Goal: Information Seeking & Learning: Learn about a topic

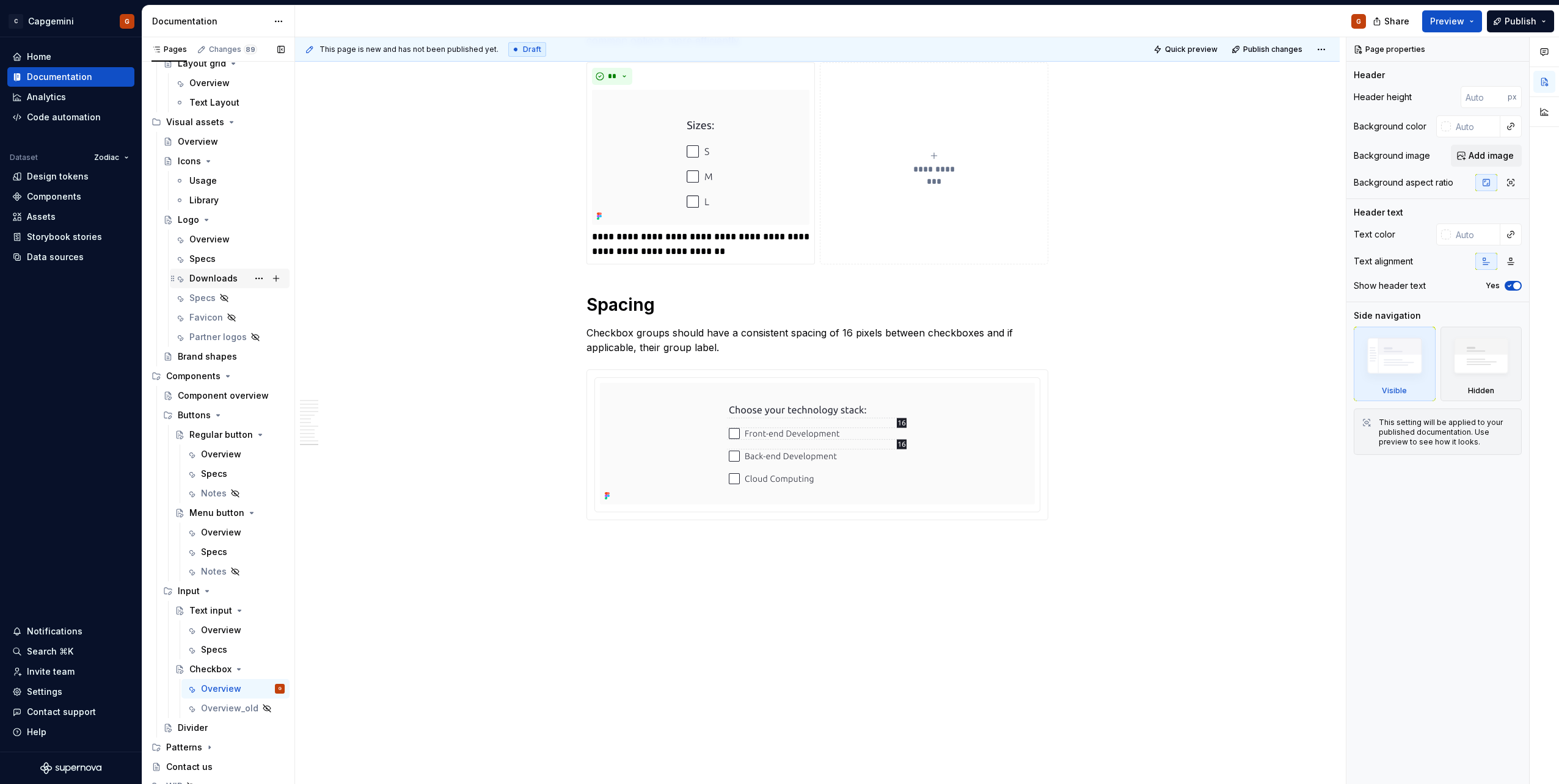
scroll to position [396, 0]
drag, startPoint x: 202, startPoint y: 774, endPoint x: 196, endPoint y: 627, distance: 147.1
click at [202, 774] on icon "Page tree" at bounding box center [204, 778] width 10 height 10
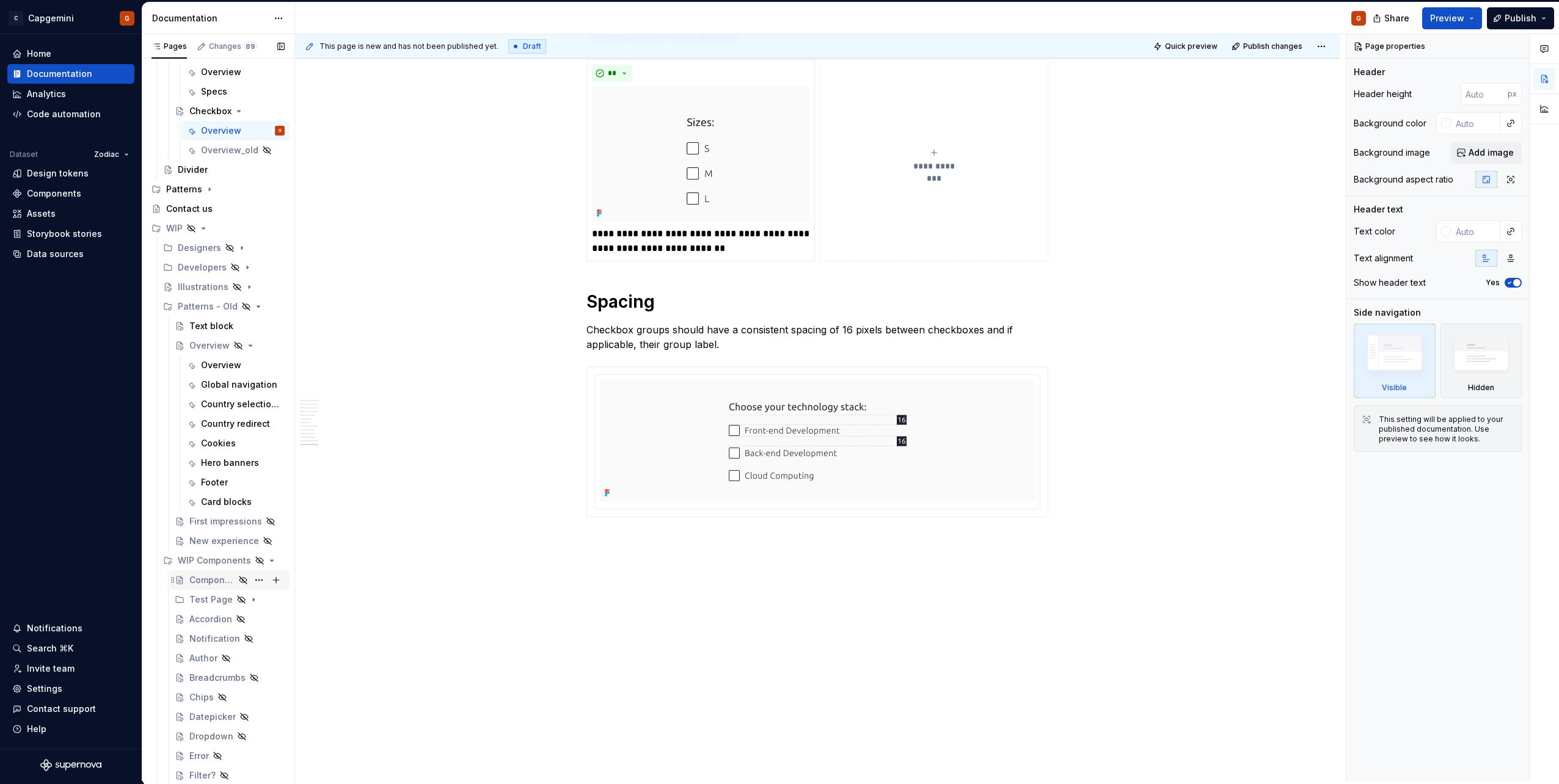
scroll to position [946, 0]
click at [240, 340] on icon "Page tree" at bounding box center [243, 342] width 10 height 10
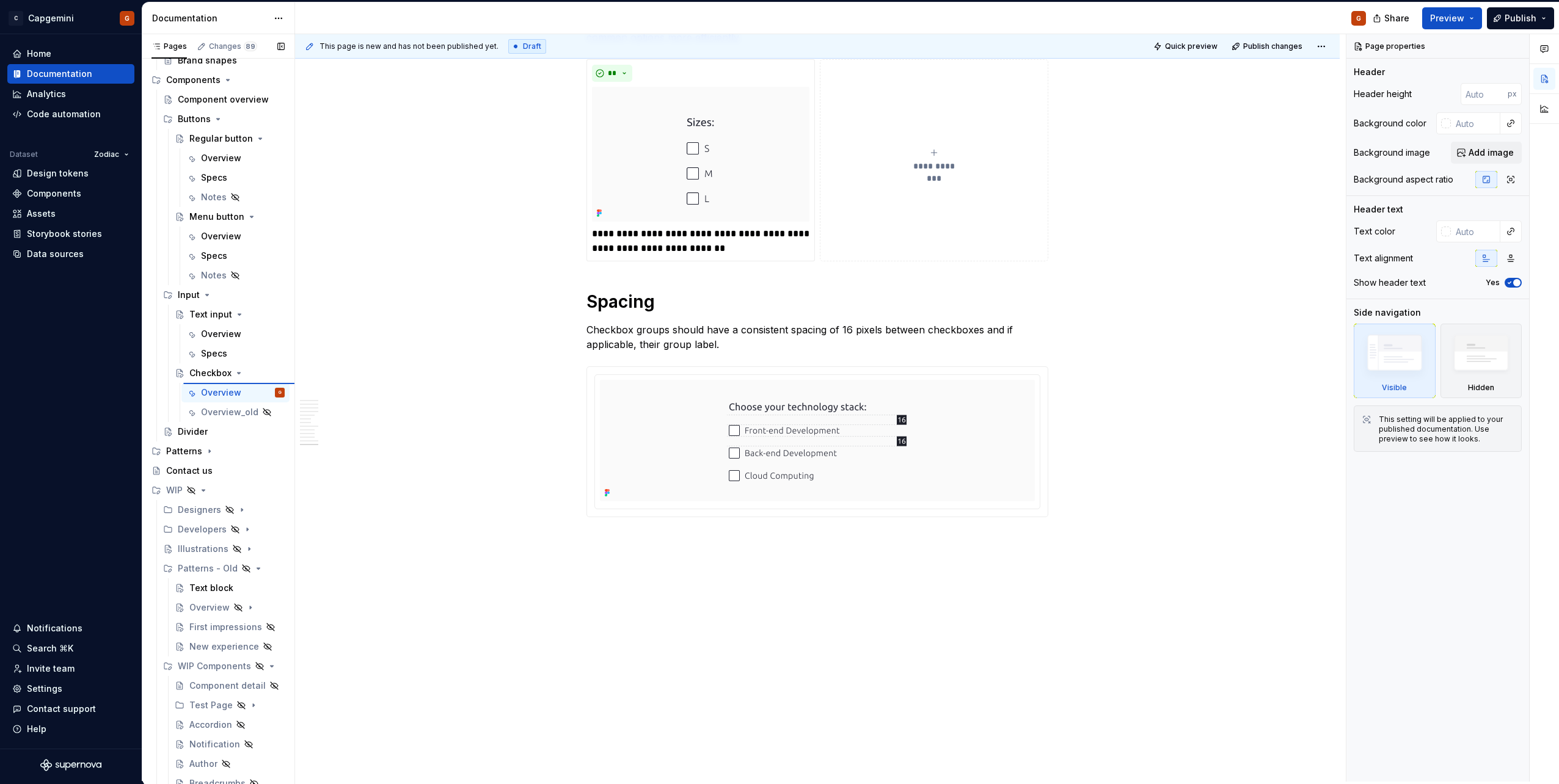
scroll to position [645, 0]
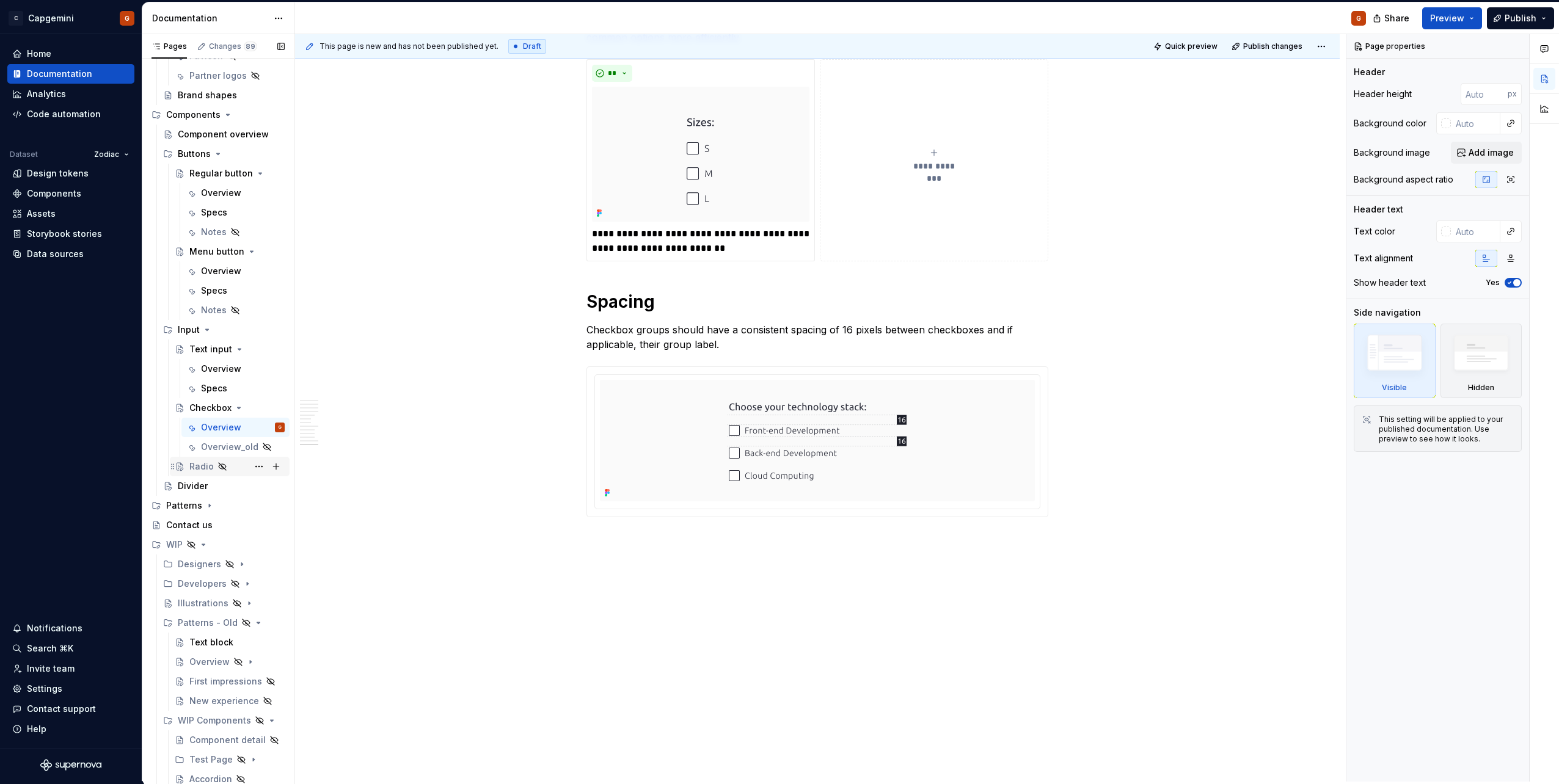
click at [203, 467] on div "Radio" at bounding box center [201, 467] width 24 height 12
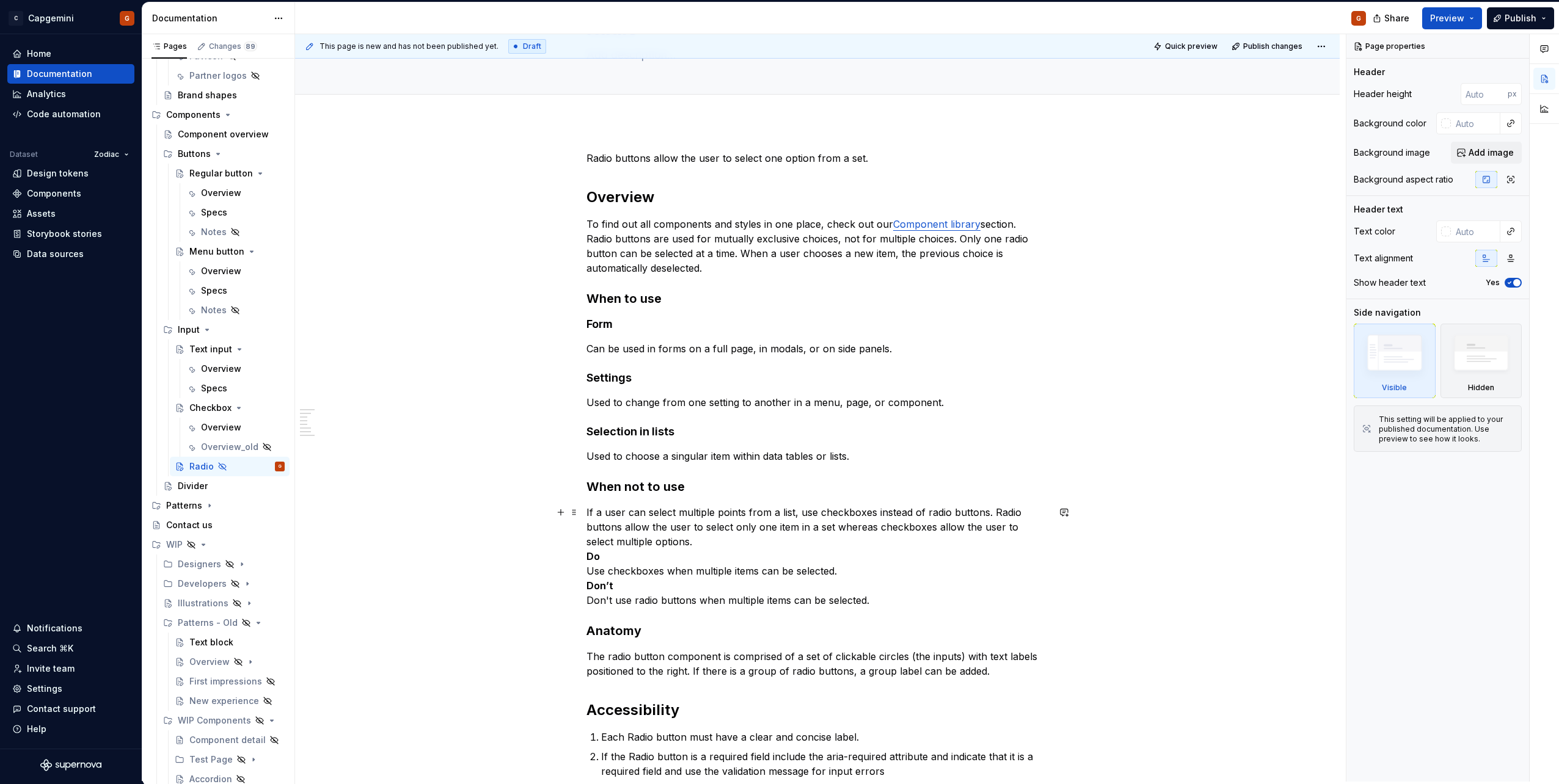
scroll to position [61, 0]
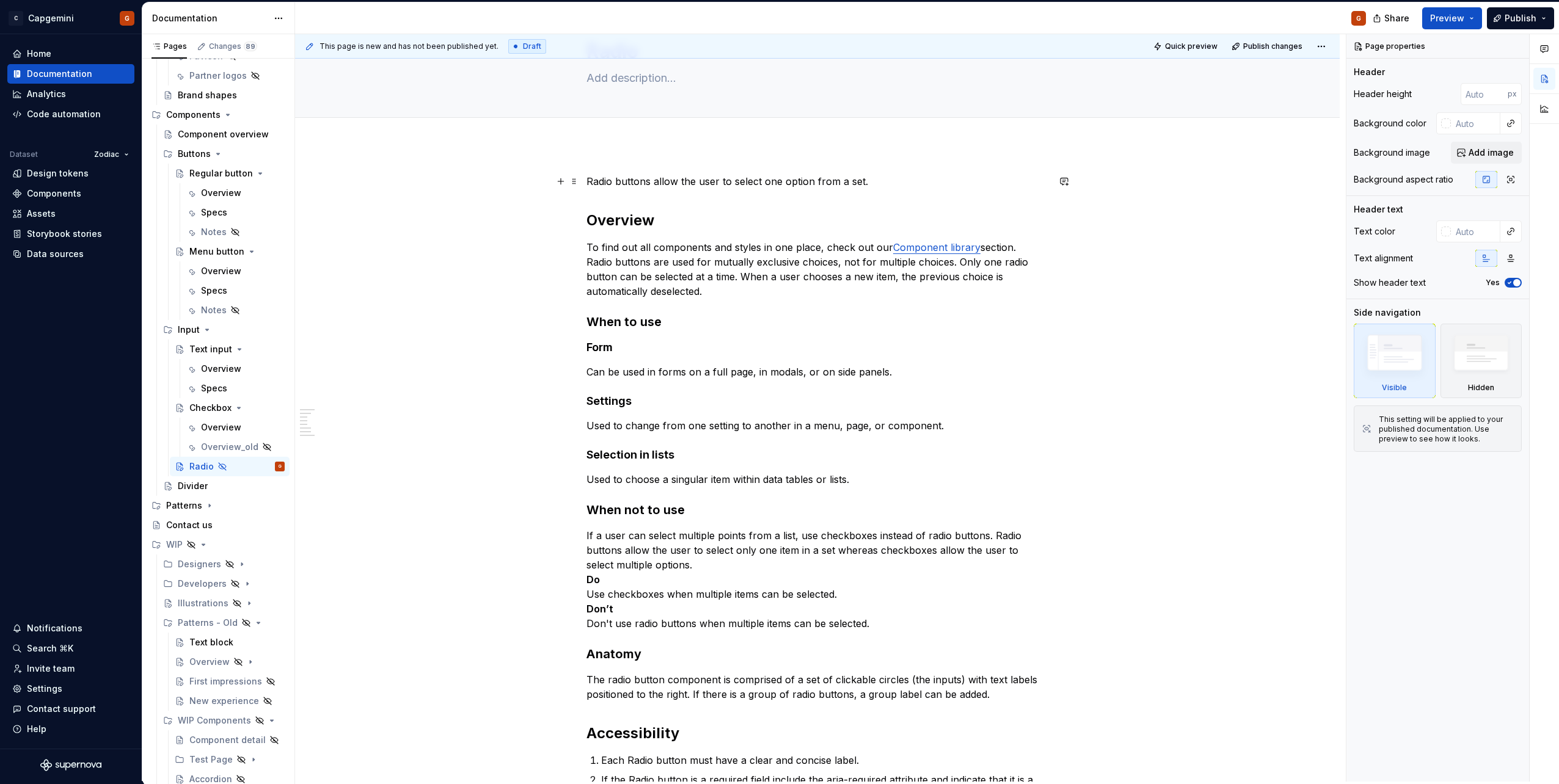
click at [601, 182] on p "Radio buttons allow the user to select one option from a set." at bounding box center [817, 182] width 462 height 15
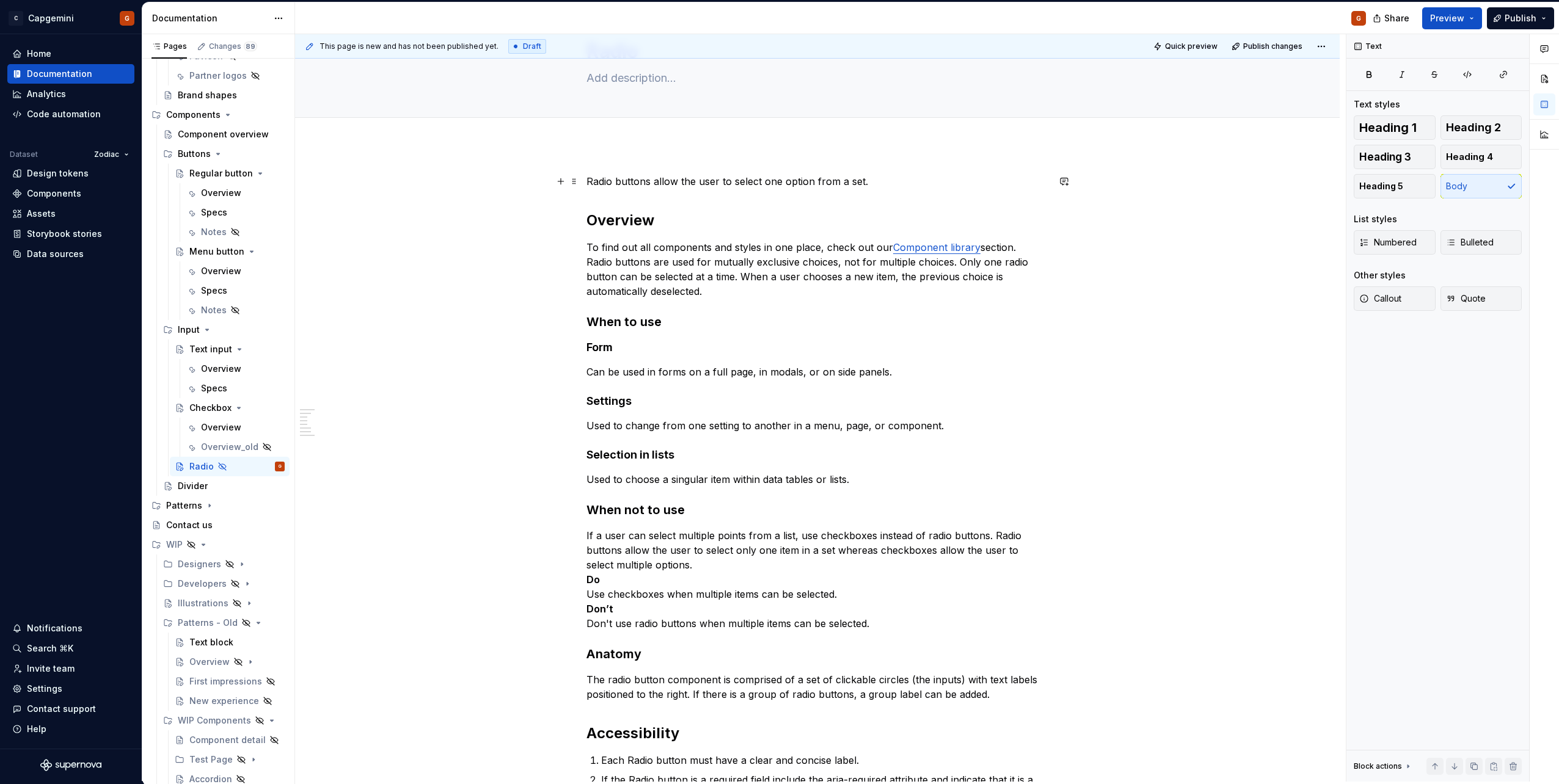
click at [585, 180] on div "Radio buttons allow the user to select one option from a set. Overview To find …" at bounding box center [817, 620] width 1045 height 951
click at [690, 190] on div "Radio buttons allow the user to select one option from a set. Overview To find …" at bounding box center [817, 510] width 462 height 672
type textarea "*"
click at [772, 184] on p "Radio buttons allow the user to select one option from a set." at bounding box center [817, 182] width 462 height 15
click at [873, 185] on p "Radio buttons allow the user to select one option from a set." at bounding box center [817, 182] width 462 height 15
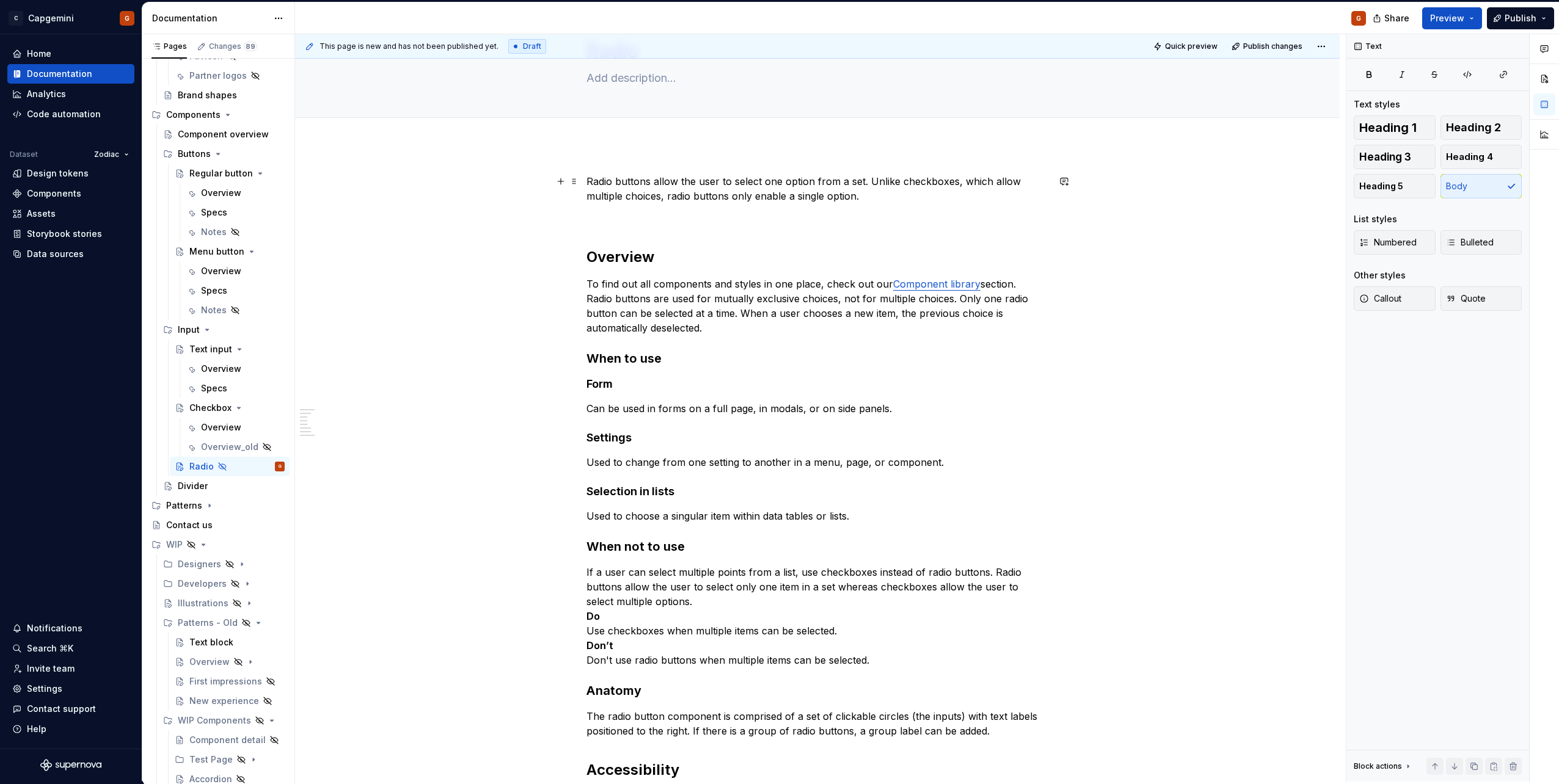
click at [772, 199] on p "Radio buttons allow the user to select one option from a set. Unlike checkboxes…" at bounding box center [817, 189] width 462 height 29
click at [1029, 184] on p "Radio buttons allow the user to select one option from a set. Unlike checkboxes…" at bounding box center [817, 189] width 462 height 29
click at [841, 198] on p "Radio buttons allow the user to select one option from a set. Unlike checkboxes…" at bounding box center [817, 189] width 462 height 29
click at [864, 194] on p "Radio buttons allow the user to select one option from a set. Unlike checkboxes…" at bounding box center [817, 189] width 462 height 29
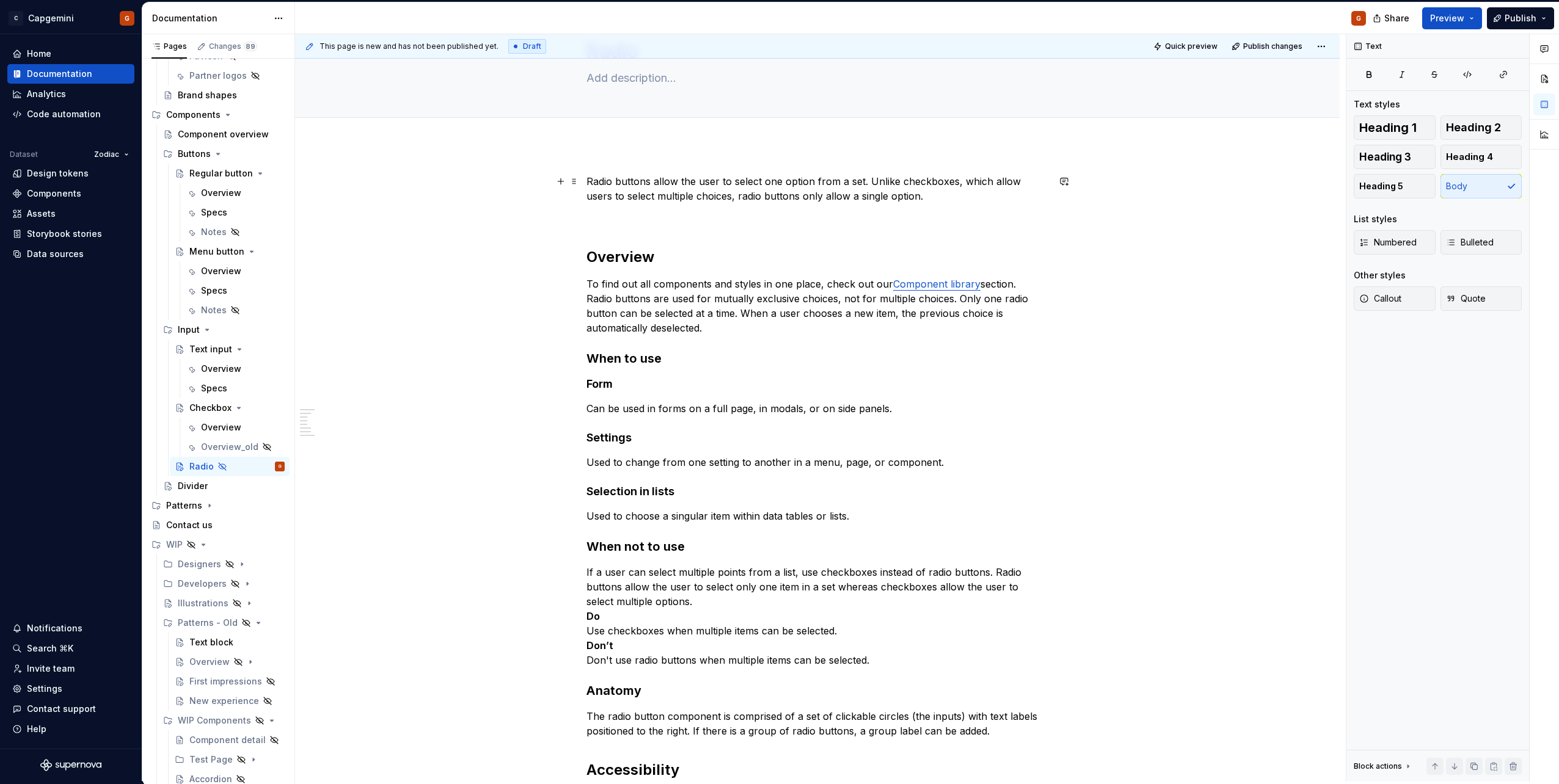
click at [885, 198] on p "Radio buttons allow the user to select one option from a set. Unlike checkboxes…" at bounding box center [817, 189] width 462 height 29
click at [887, 202] on p "Radio buttons allow the user to select one option from a set. Unlike checkboxes…" at bounding box center [817, 189] width 462 height 29
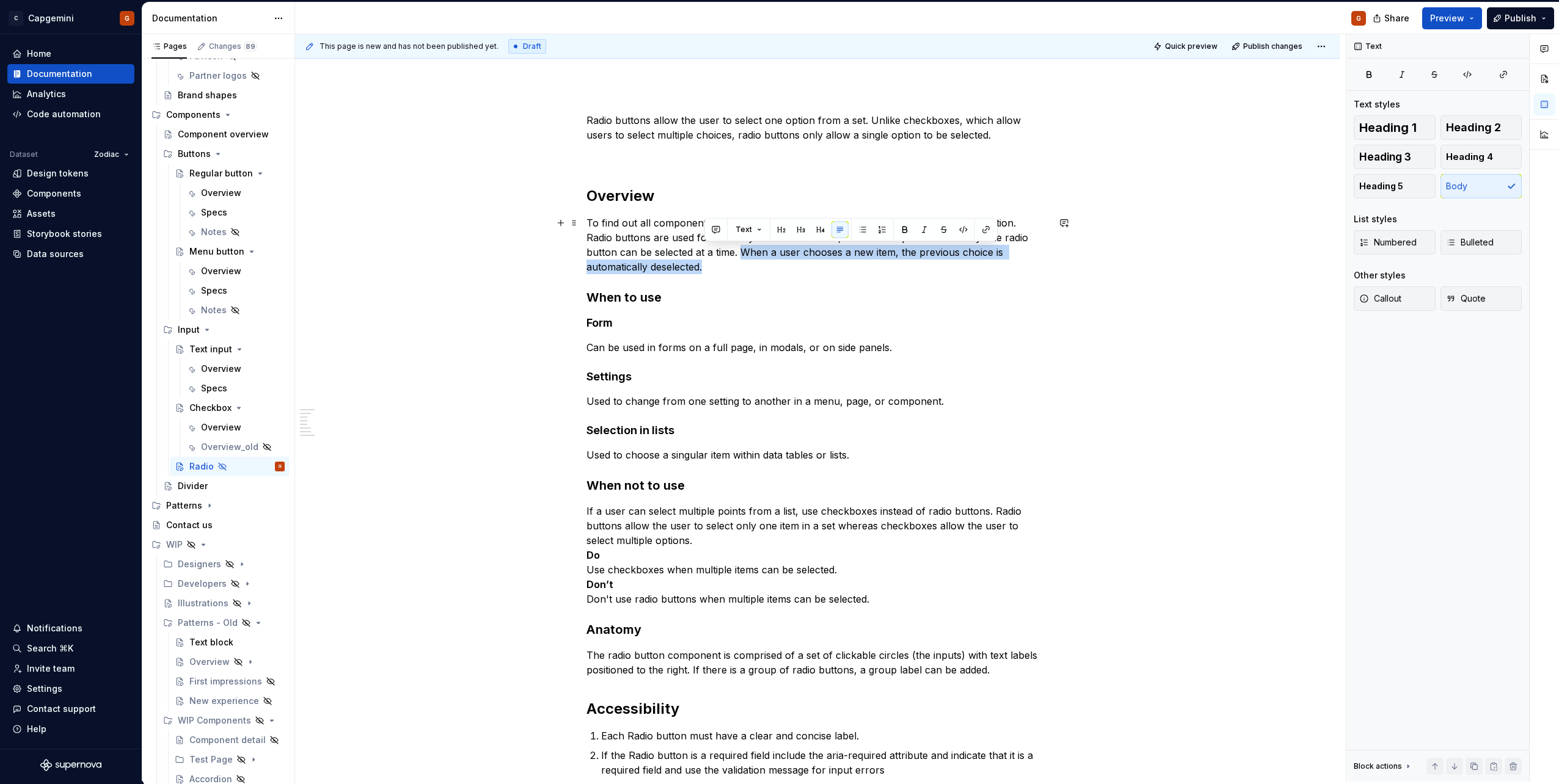
drag, startPoint x: 795, startPoint y: 269, endPoint x: 740, endPoint y: 255, distance: 56.8
click at [740, 255] on p "To find out all components and styles in one place, check out our Component lib…" at bounding box center [817, 245] width 462 height 58
copy p "When a user chooses a new item, the previous choice is automatically deselected."
click at [986, 137] on p "Radio buttons allow the user to select one option from a set. Unlike checkboxes…" at bounding box center [817, 128] width 462 height 29
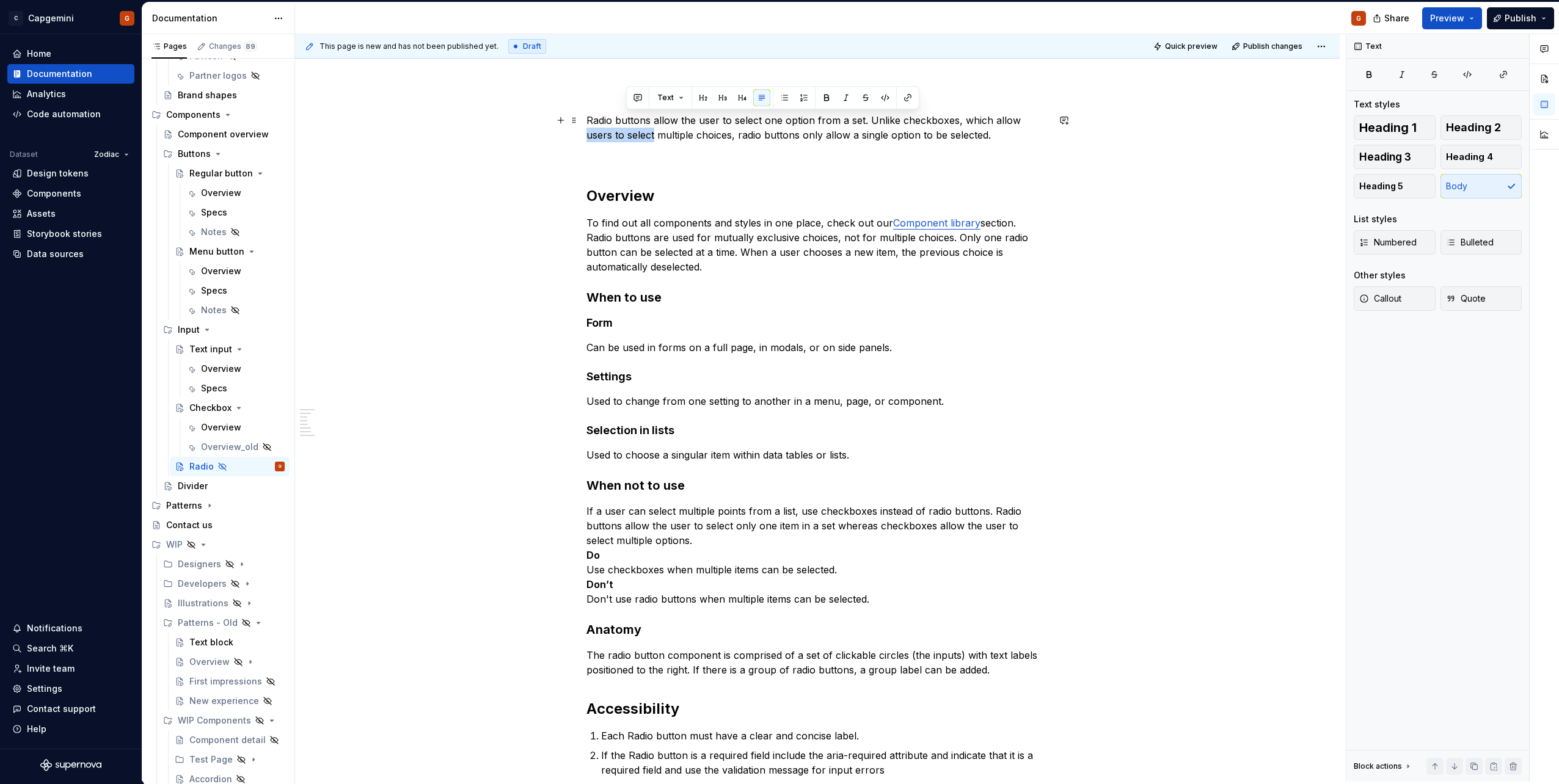
drag, startPoint x: 1016, startPoint y: 124, endPoint x: 626, endPoint y: 133, distance: 390.1
click at [626, 133] on p "Radio buttons allow the user to select one option from a set. Unlike checkboxes…" at bounding box center [817, 128] width 462 height 29
click at [932, 138] on p "Radio buttons allow the user to select one option from a set. Unlike checkboxes…" at bounding box center [817, 128] width 462 height 29
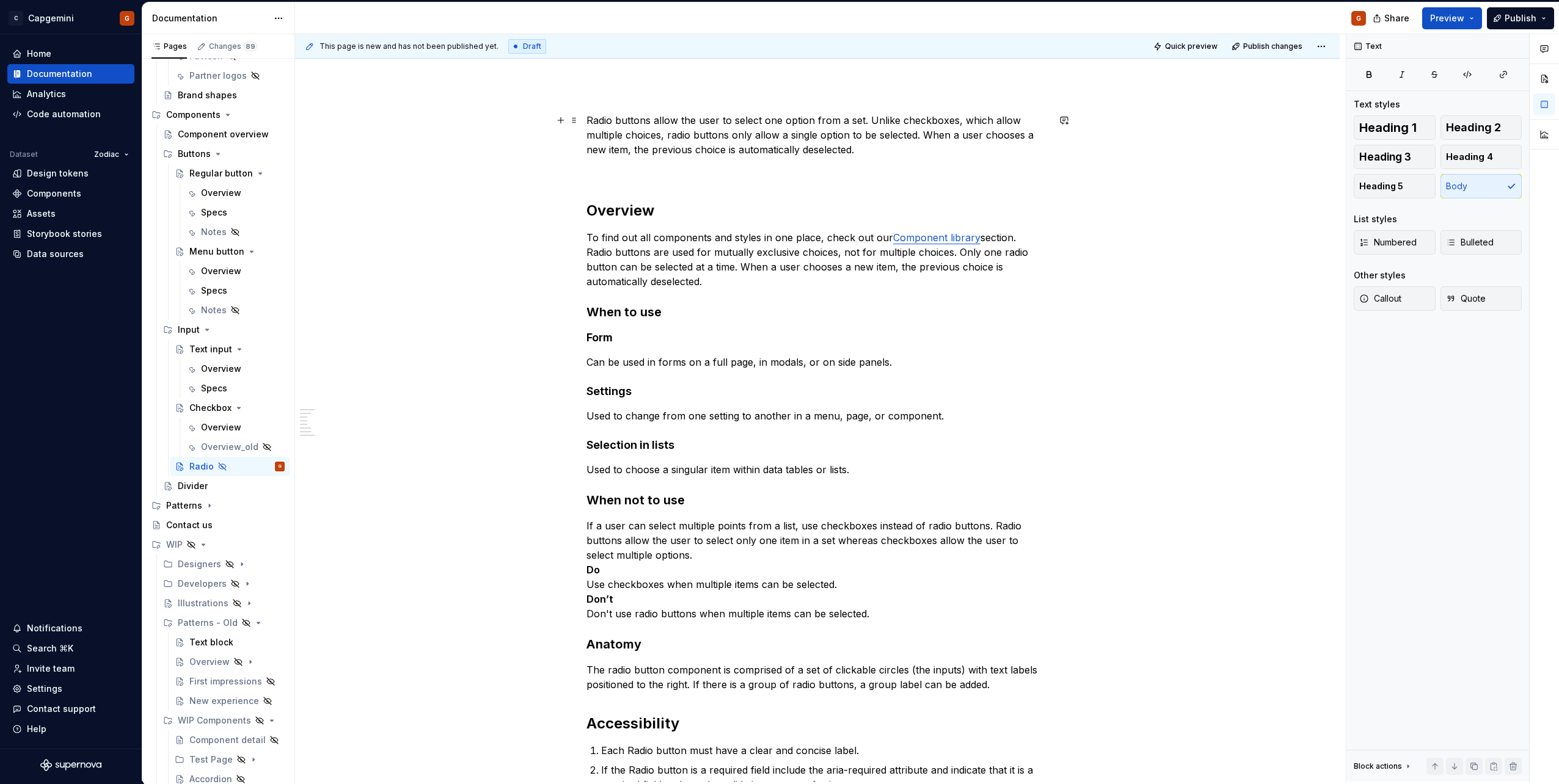
click at [934, 151] on p "Radio buttons allow the user to select one option from a set. Unlike checkboxes…" at bounding box center [817, 135] width 462 height 44
drag, startPoint x: 875, startPoint y: 154, endPoint x: 923, endPoint y: 134, distance: 52.0
click at [923, 134] on p "Radio buttons allow the user to select one option from a set. Unlike checkboxes…" at bounding box center [817, 135] width 462 height 44
click at [906, 162] on div "Radio buttons allow the user to select one option from a set. Unlike checkboxes…" at bounding box center [817, 475] width 462 height 723
click at [902, 147] on p "Radio buttons allow the user to select one option from a set. Unlike checkboxes…" at bounding box center [817, 135] width 462 height 44
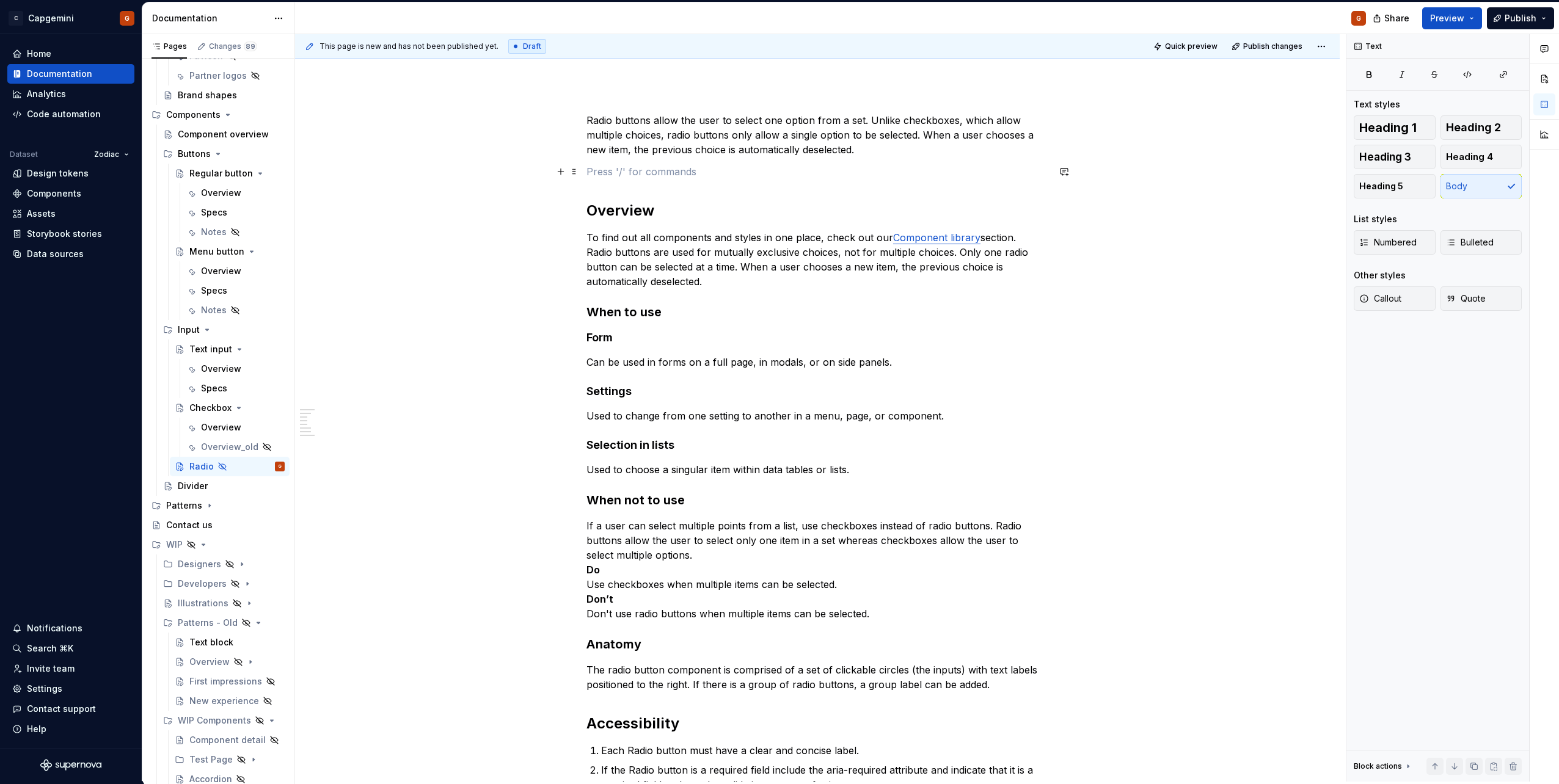
click at [896, 172] on p at bounding box center [817, 172] width 462 height 15
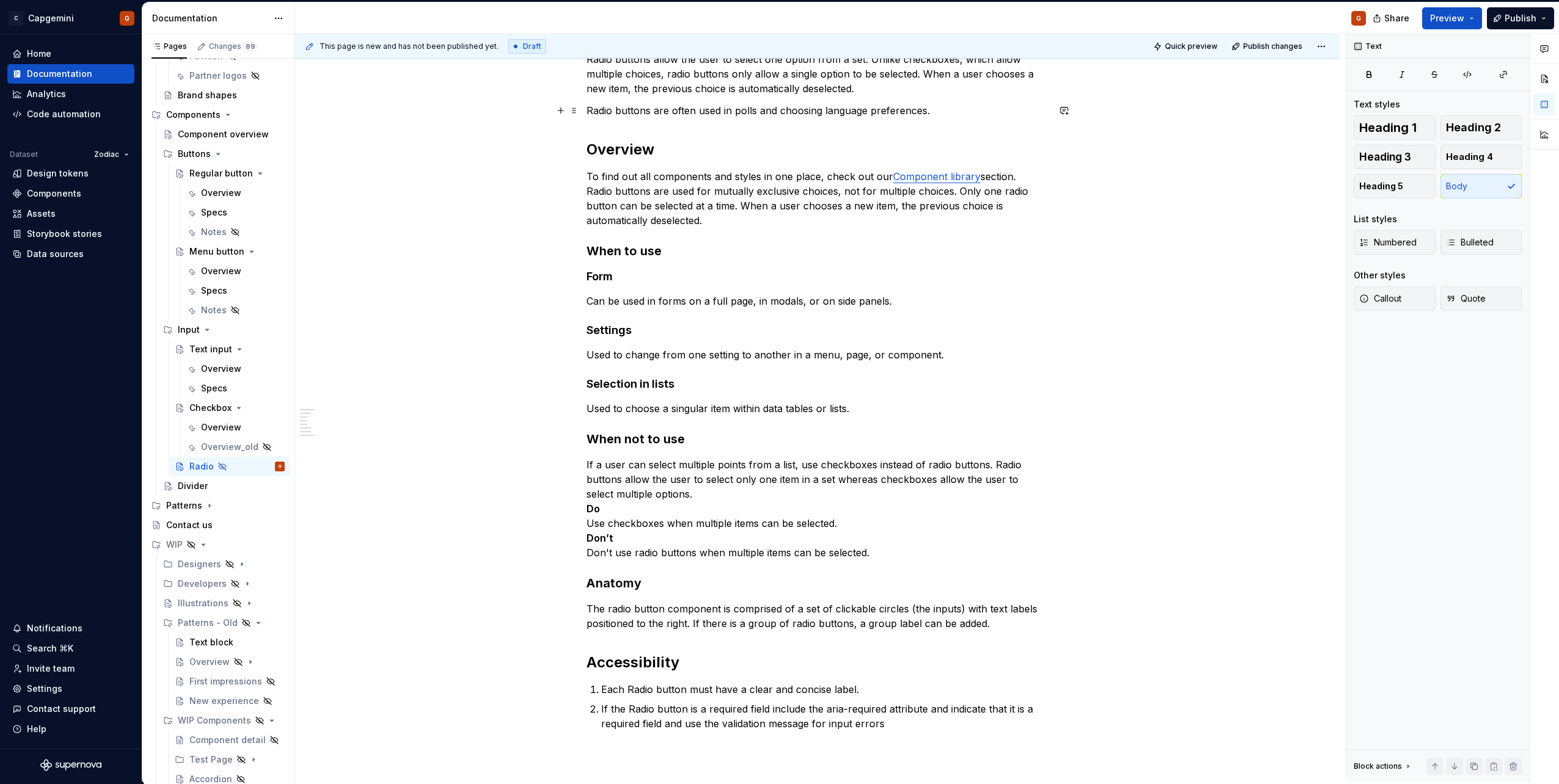
click at [782, 117] on p "Radio buttons are often used in polls and choosing language preferences." at bounding box center [817, 111] width 462 height 15
click at [688, 208] on p "To find out all components and styles in one place, check out our Component lib…" at bounding box center [817, 198] width 462 height 58
drag, startPoint x: 778, startPoint y: 111, endPoint x: 922, endPoint y: 112, distance: 144.0
click at [922, 112] on p "Radio buttons are often used in polls and choosing language preferences." at bounding box center [817, 111] width 462 height 15
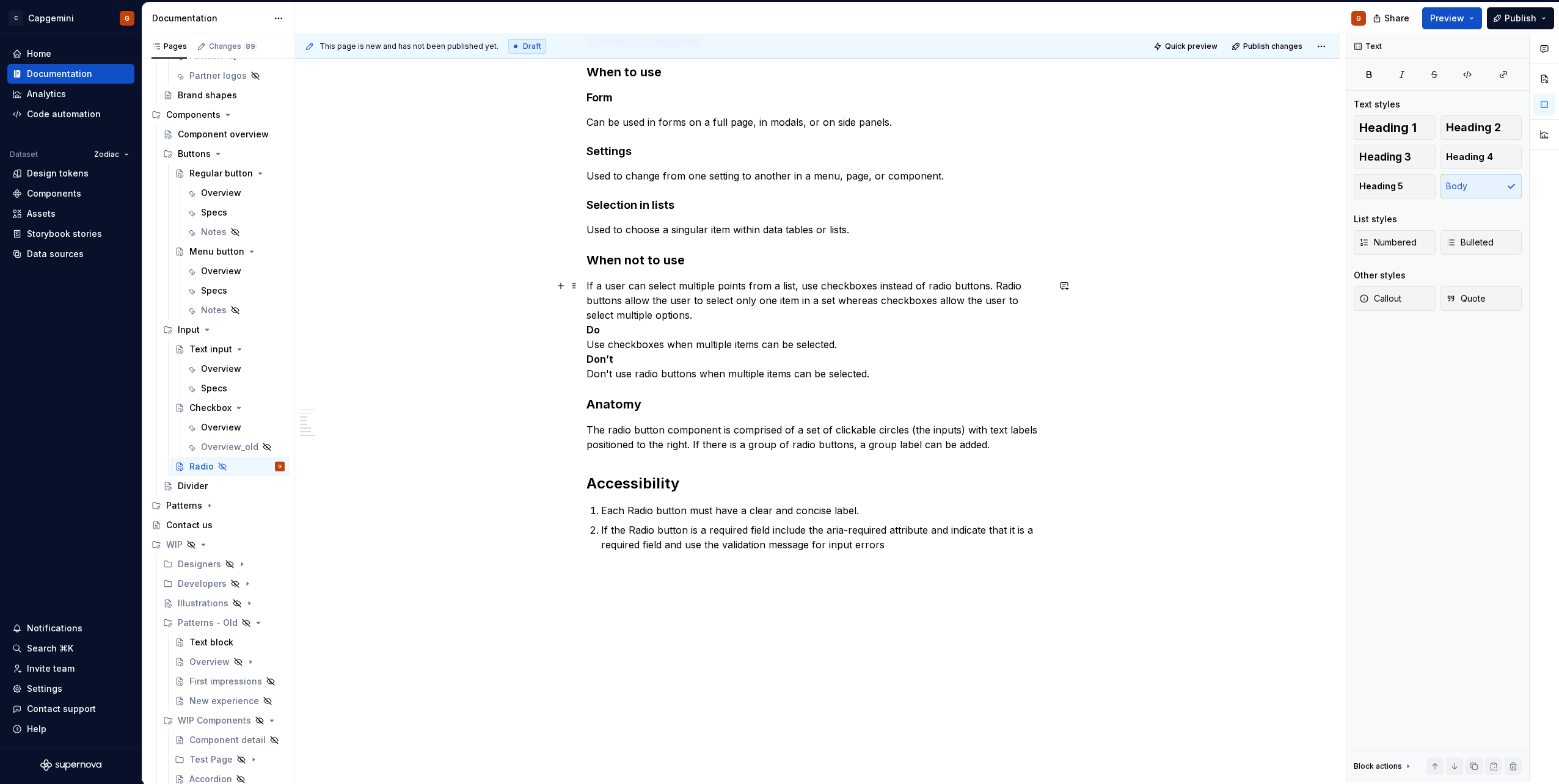
scroll to position [426, 0]
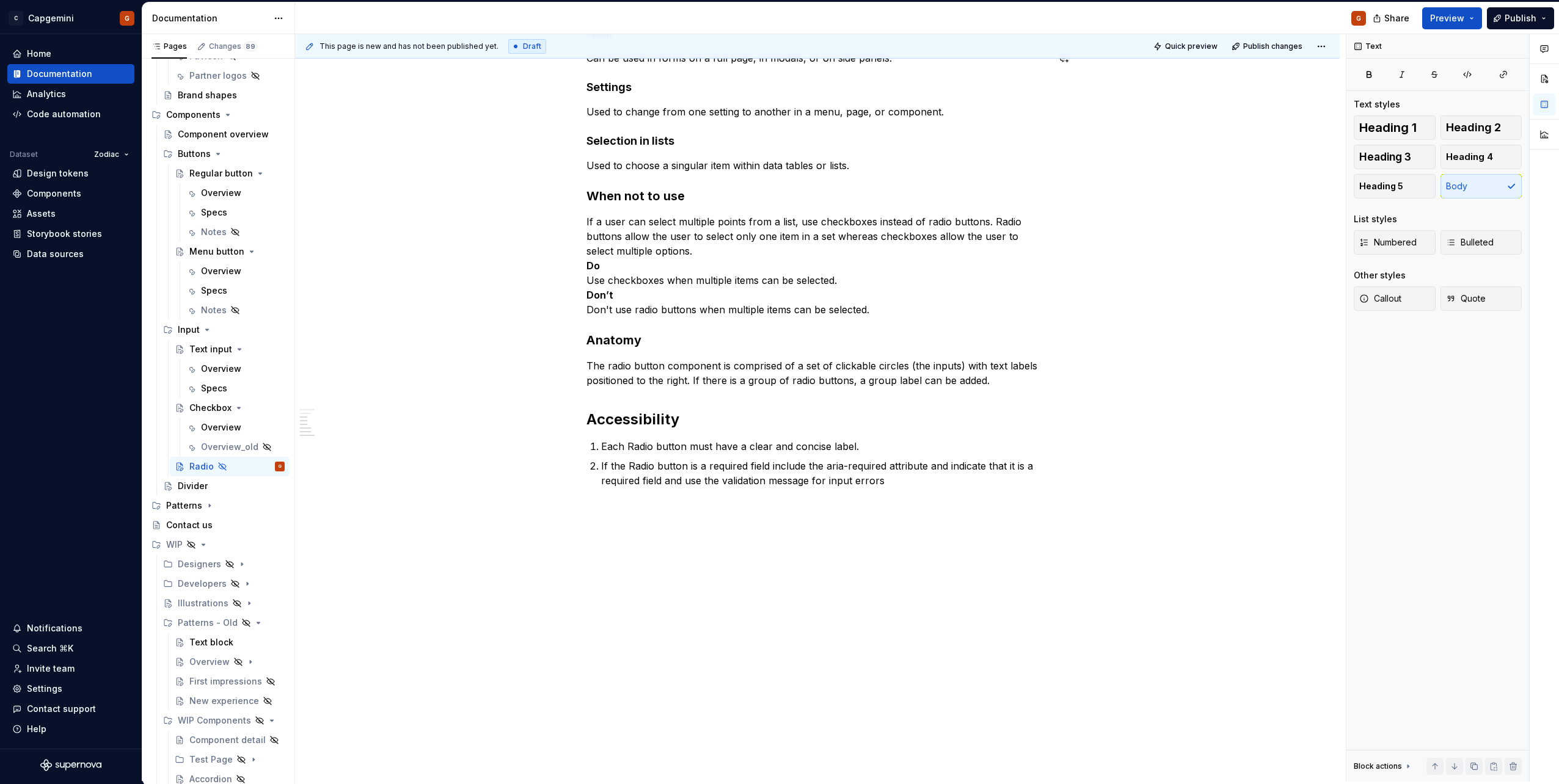
type textarea "*"
